Goal: Transaction & Acquisition: Download file/media

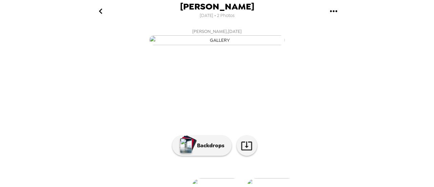
scroll to position [0, 51]
click at [296, 47] on button "[PERSON_NAME] , [DATE]" at bounding box center [216, 36] width 271 height 22
drag, startPoint x: 236, startPoint y: 91, endPoint x: 316, endPoint y: 24, distance: 104.0
click at [316, 24] on header "[PERSON_NAME] [DATE] • 2 Photos" at bounding box center [216, 12] width 271 height 25
click at [332, 7] on icon "gallery menu" at bounding box center [333, 11] width 11 height 11
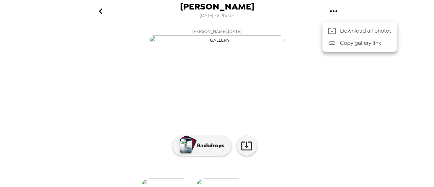
click at [343, 33] on span "Download all photos" at bounding box center [366, 31] width 52 height 8
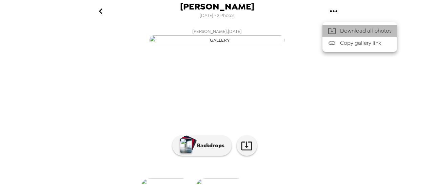
click at [361, 30] on span "Download all photos" at bounding box center [366, 31] width 52 height 8
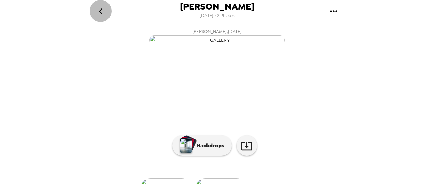
click at [109, 13] on button "go back" at bounding box center [101, 11] width 22 height 22
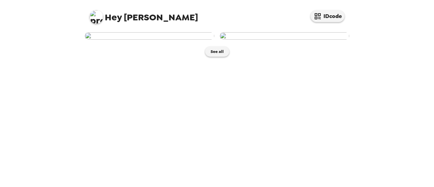
scroll to position [31, 0]
click at [224, 57] on button "See all" at bounding box center [217, 51] width 24 height 10
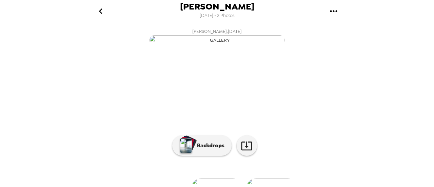
click at [335, 12] on icon "gallery menu" at bounding box center [333, 11] width 11 height 11
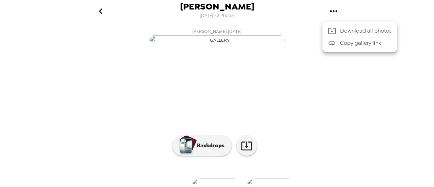
drag, startPoint x: 340, startPoint y: 0, endPoint x: 219, endPoint y: 20, distance: 122.4
click at [219, 20] on div at bounding box center [217, 93] width 434 height 187
